Goal: Task Accomplishment & Management: Use online tool/utility

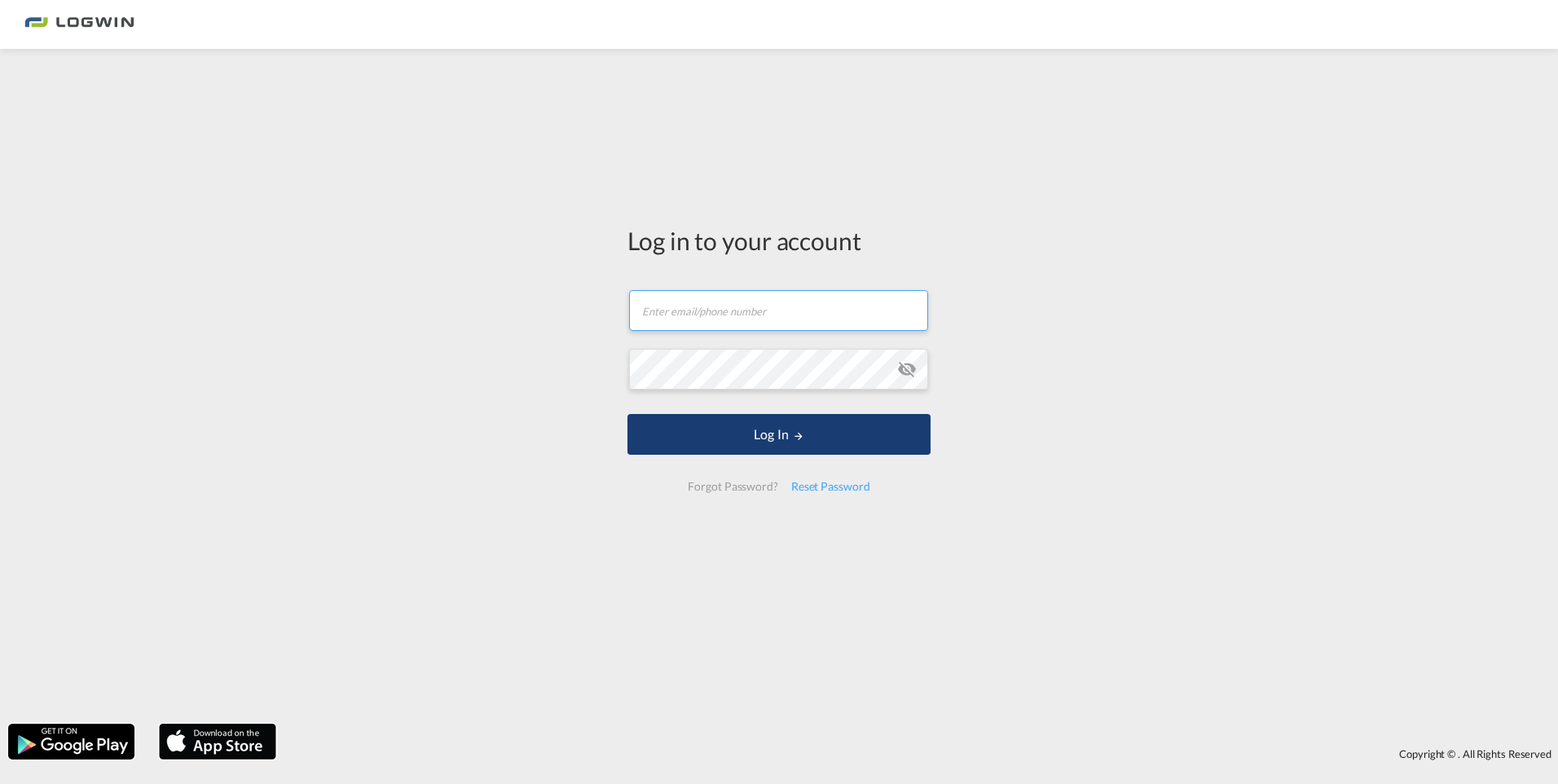
type input "[EMAIL_ADDRESS][DOMAIN_NAME]"
click at [758, 436] on button "Log In" at bounding box center [779, 434] width 303 height 41
